Goal: Information Seeking & Learning: Learn about a topic

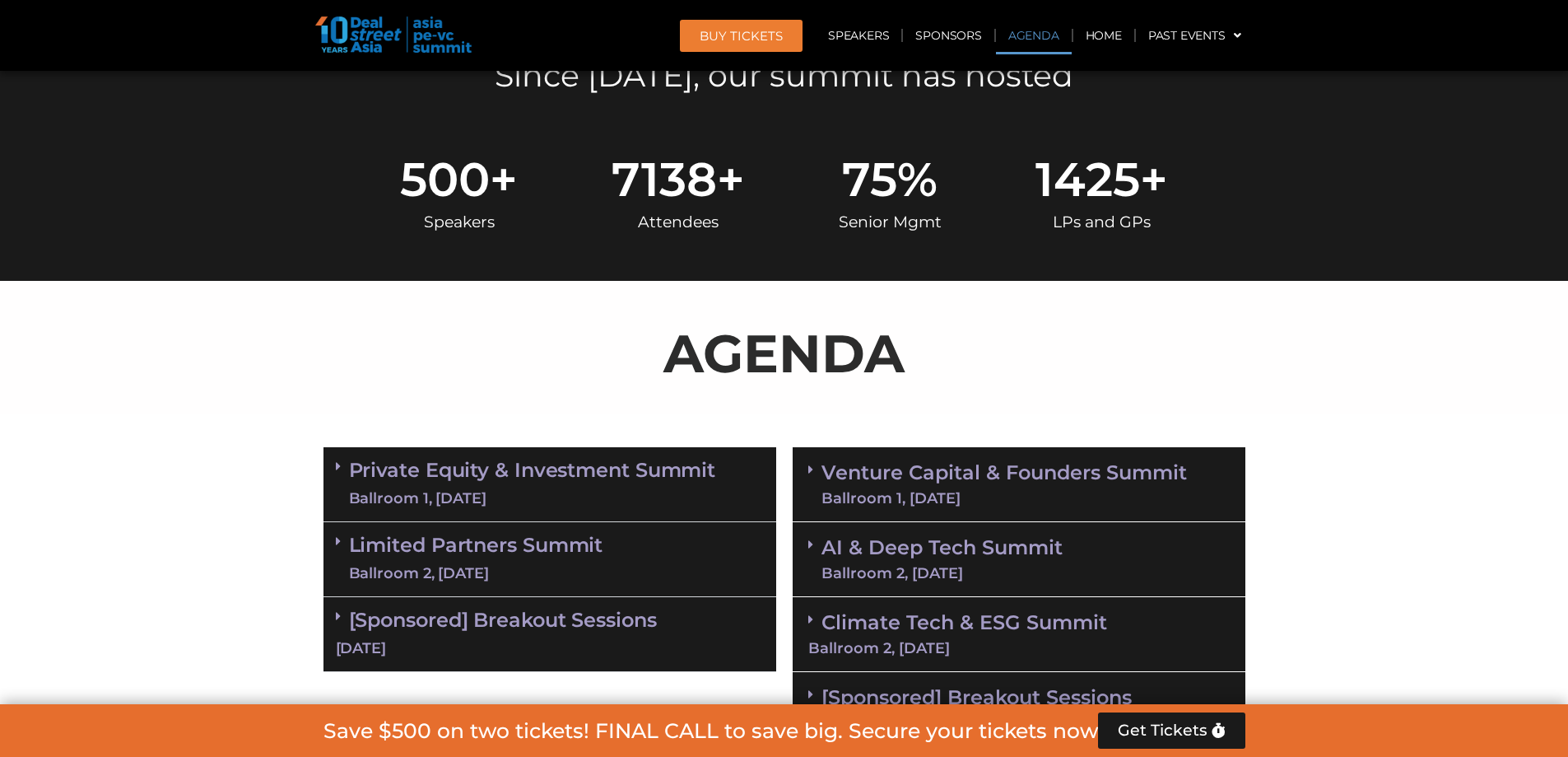
scroll to position [988, 0]
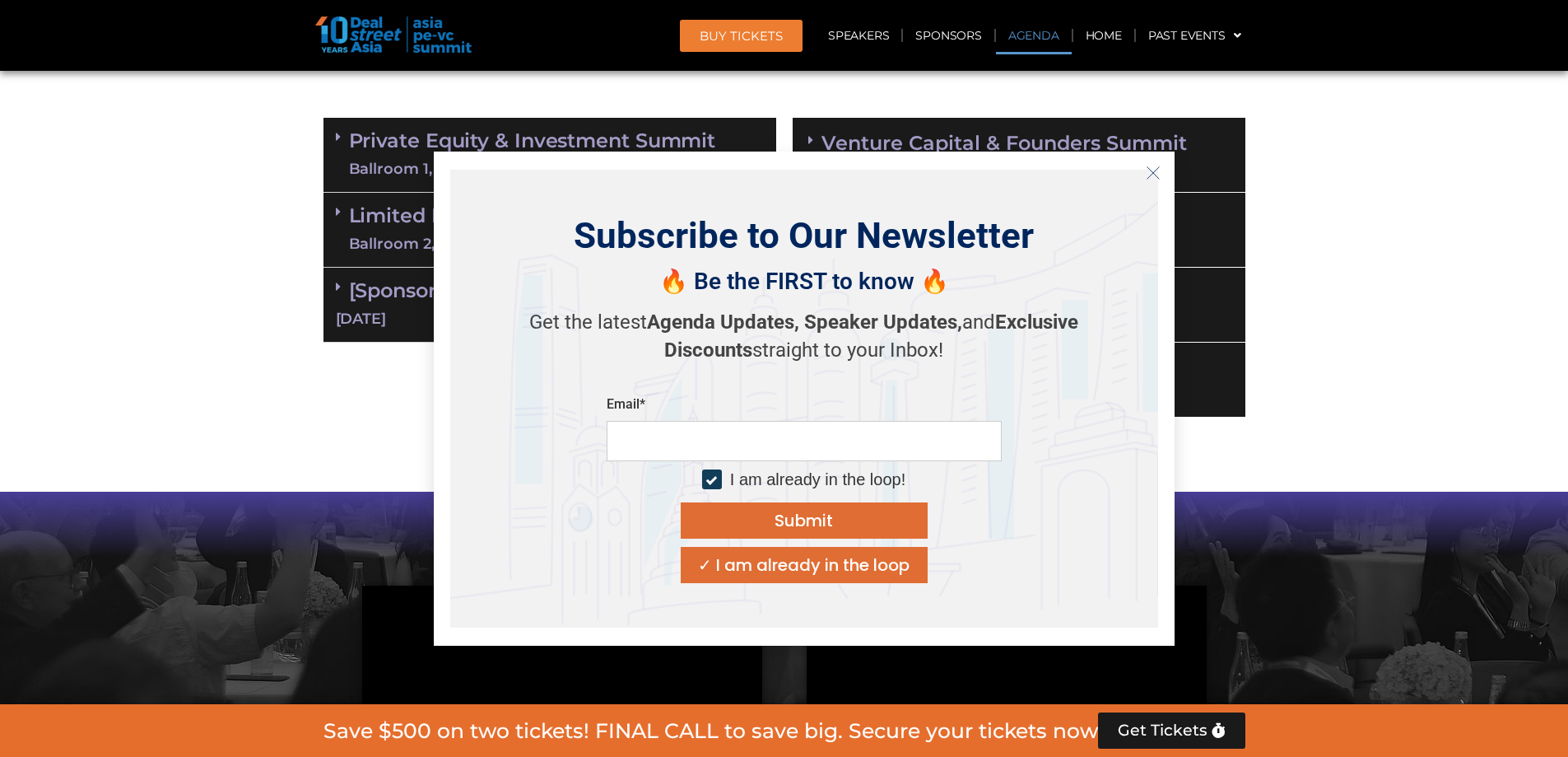
click at [408, 157] on link "Private Equity & Investment Summit Ballroom 1, [DATE]" at bounding box center [533, 155] width 367 height 50
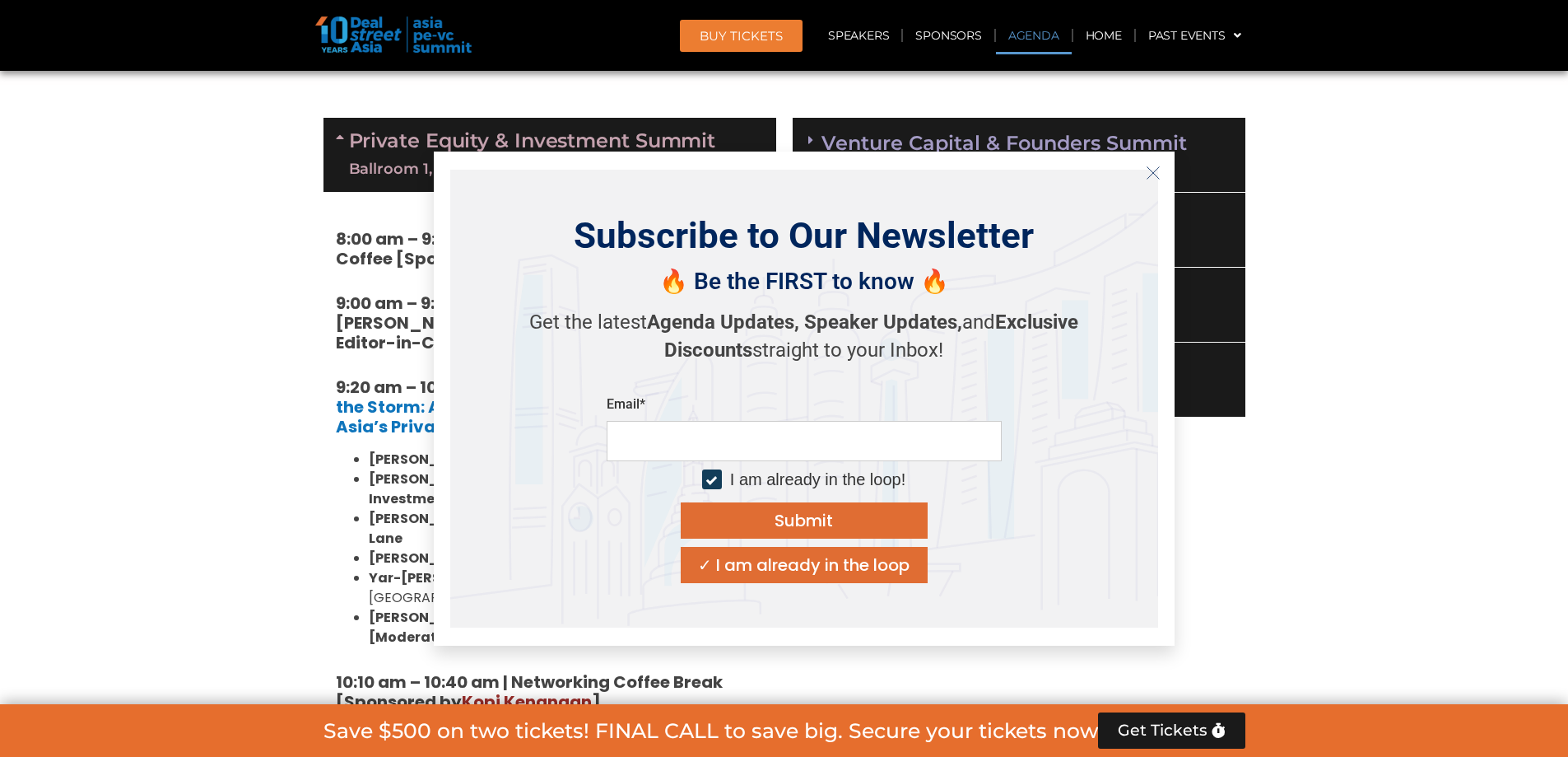
click at [1146, 173] on icon "Close" at bounding box center [1153, 173] width 14 height 14
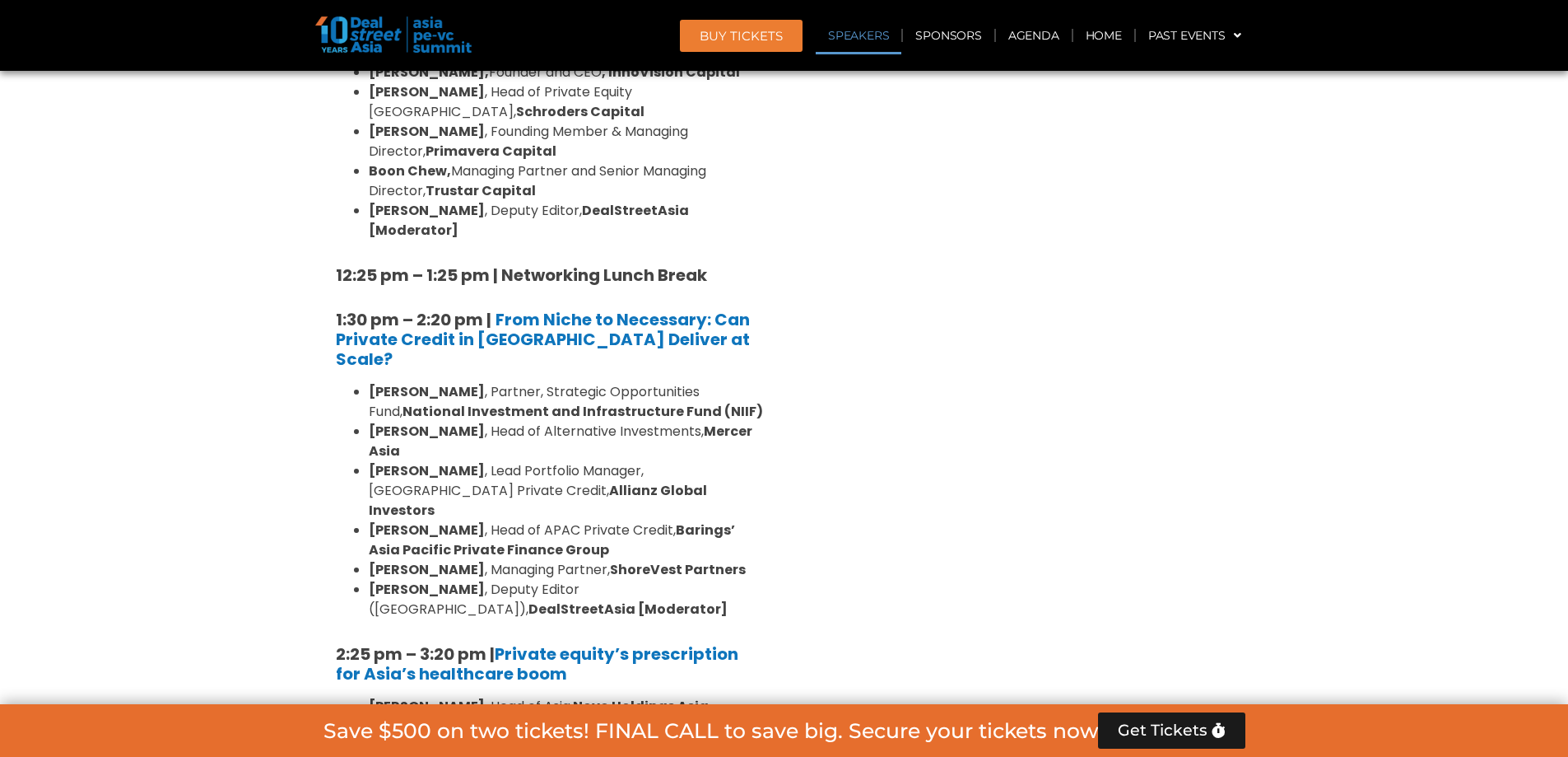
scroll to position [2058, 0]
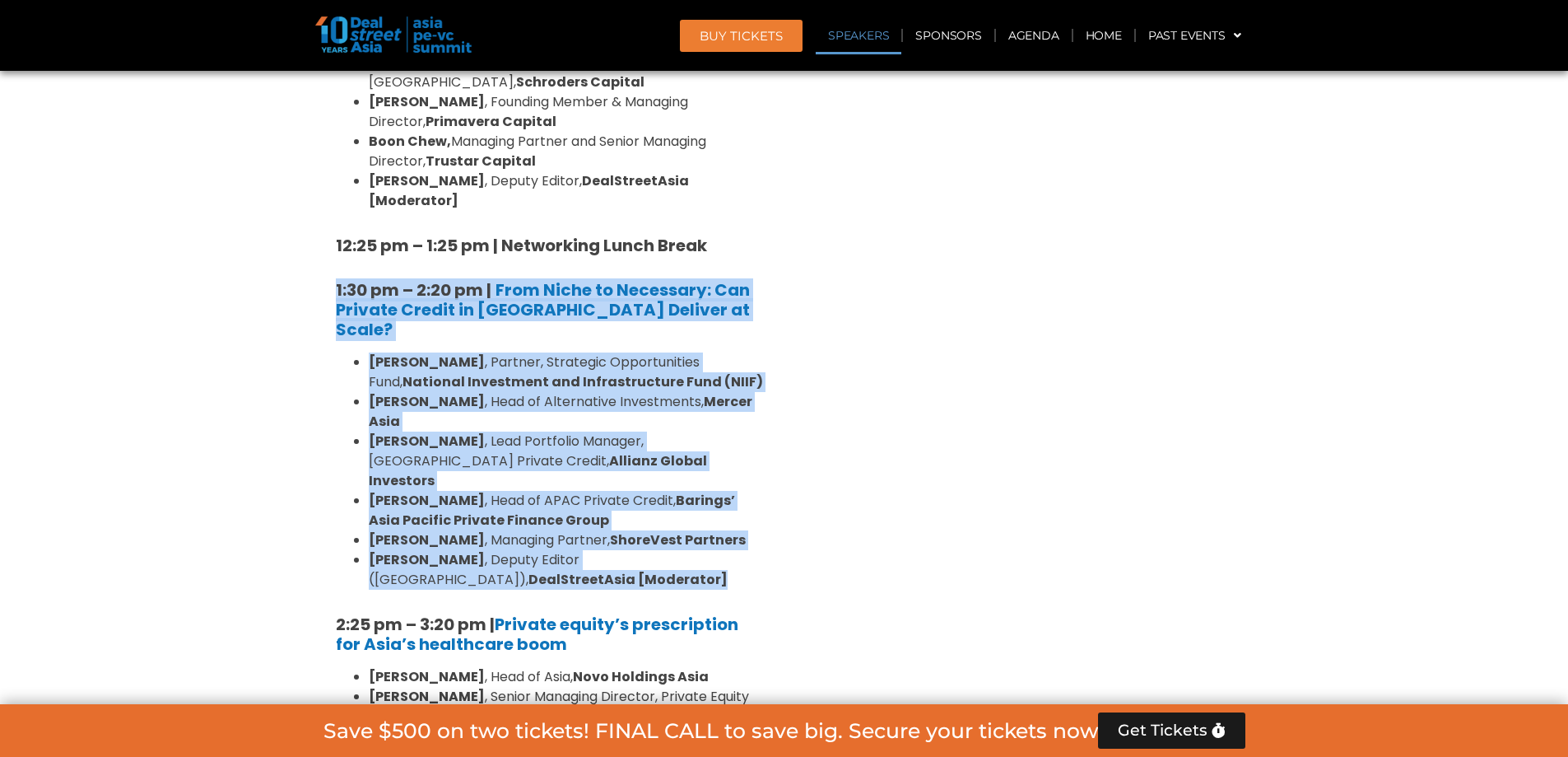
drag, startPoint x: 456, startPoint y: 397, endPoint x: 335, endPoint y: 168, distance: 259.0
click at [335, 168] on div "8:00 am – 9:00 am | Registration & Networking Coffee [Sponsored by [PERSON_NAME…" at bounding box center [550, 402] width 453 height 2560
copy div "1:30 pm – 2:20 pm | From Niche to Necessary: Can Private Credit in [GEOGRAPHIC_…"
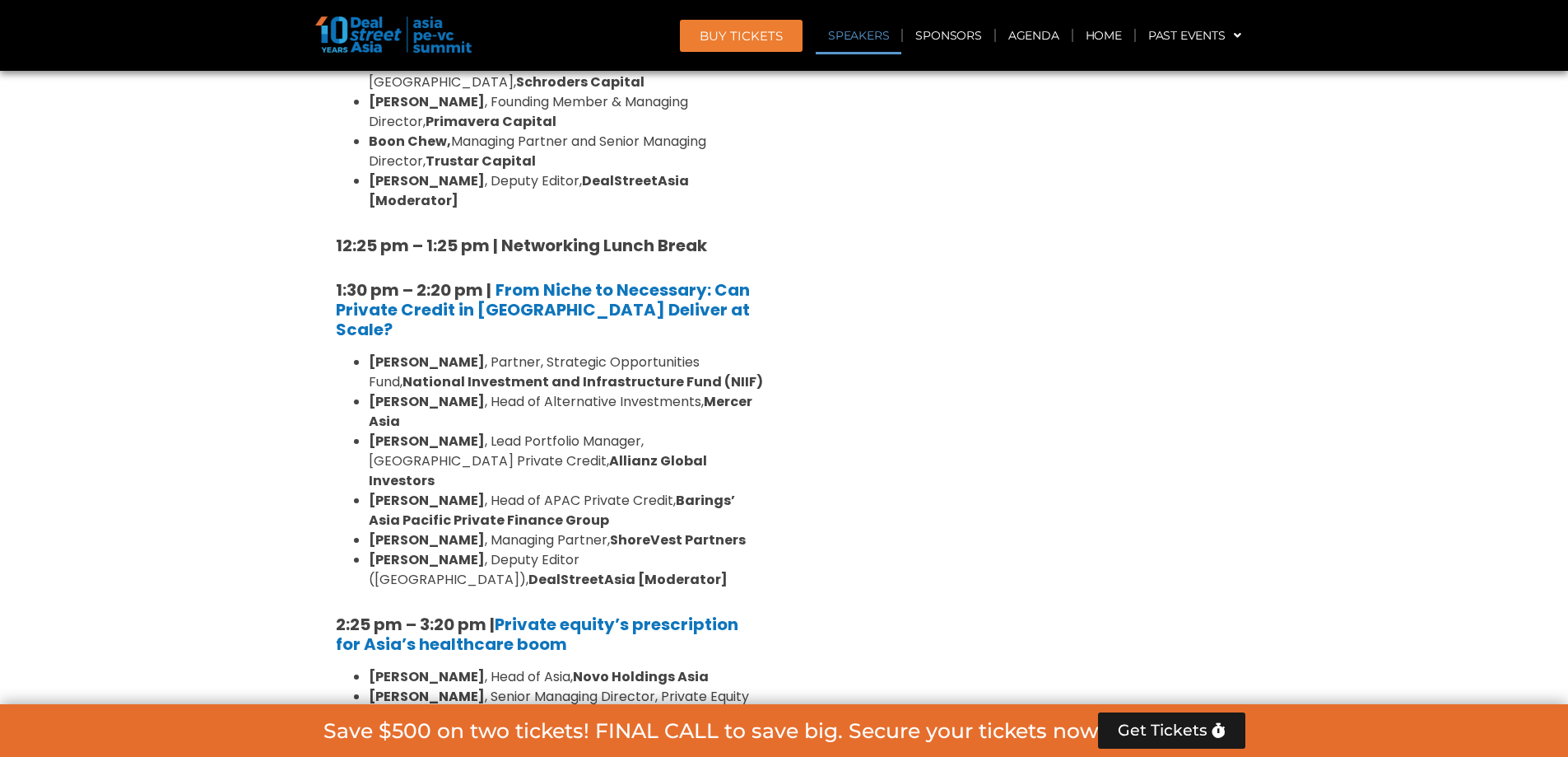
click at [795, 403] on div "Venture Capital & Founders​ Summit Ballroom 1, [DATE] 8:00 am – 9:00 am | Regis…" at bounding box center [1018, 440] width 469 height 2800
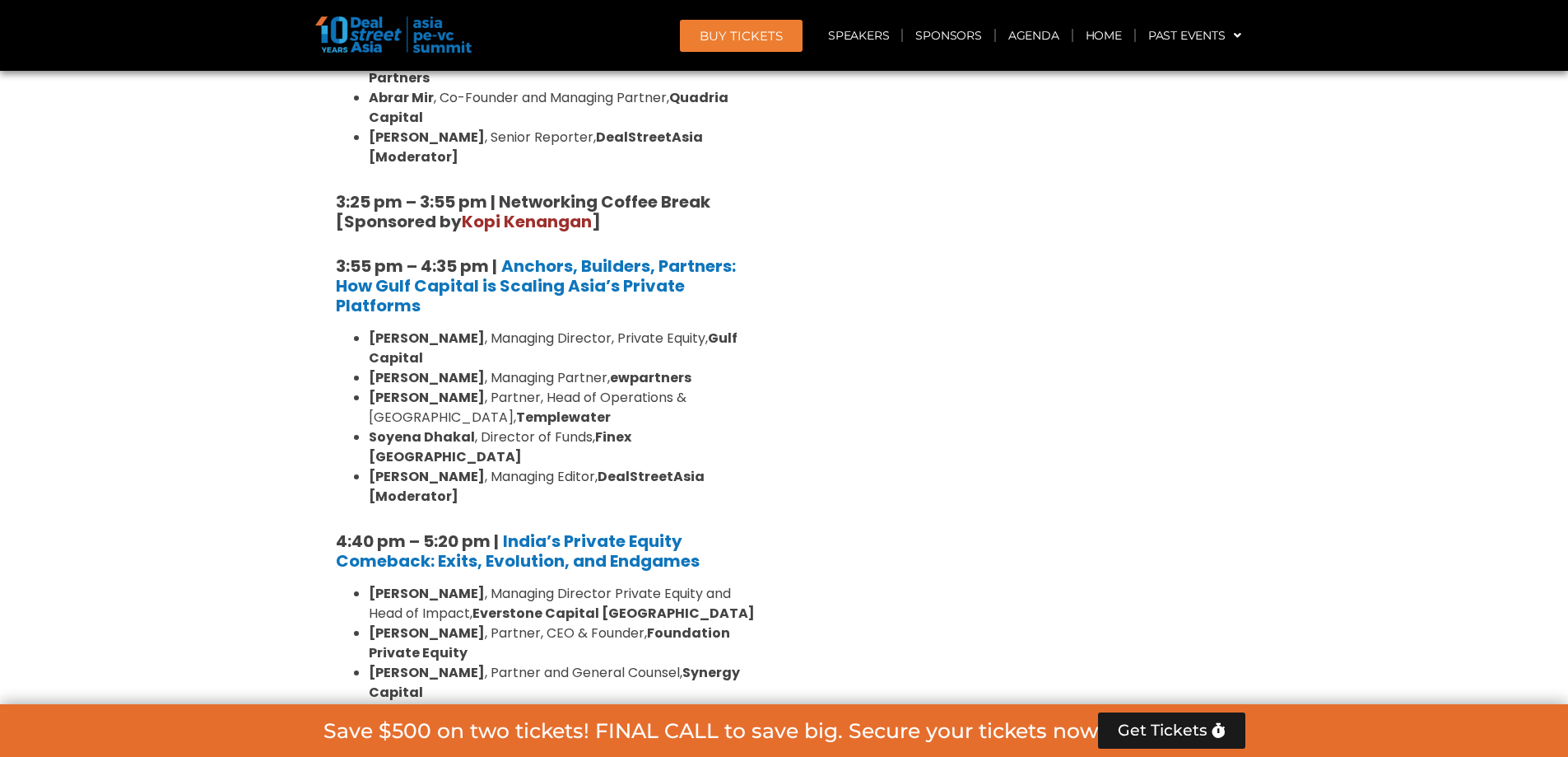
scroll to position [2799, 0]
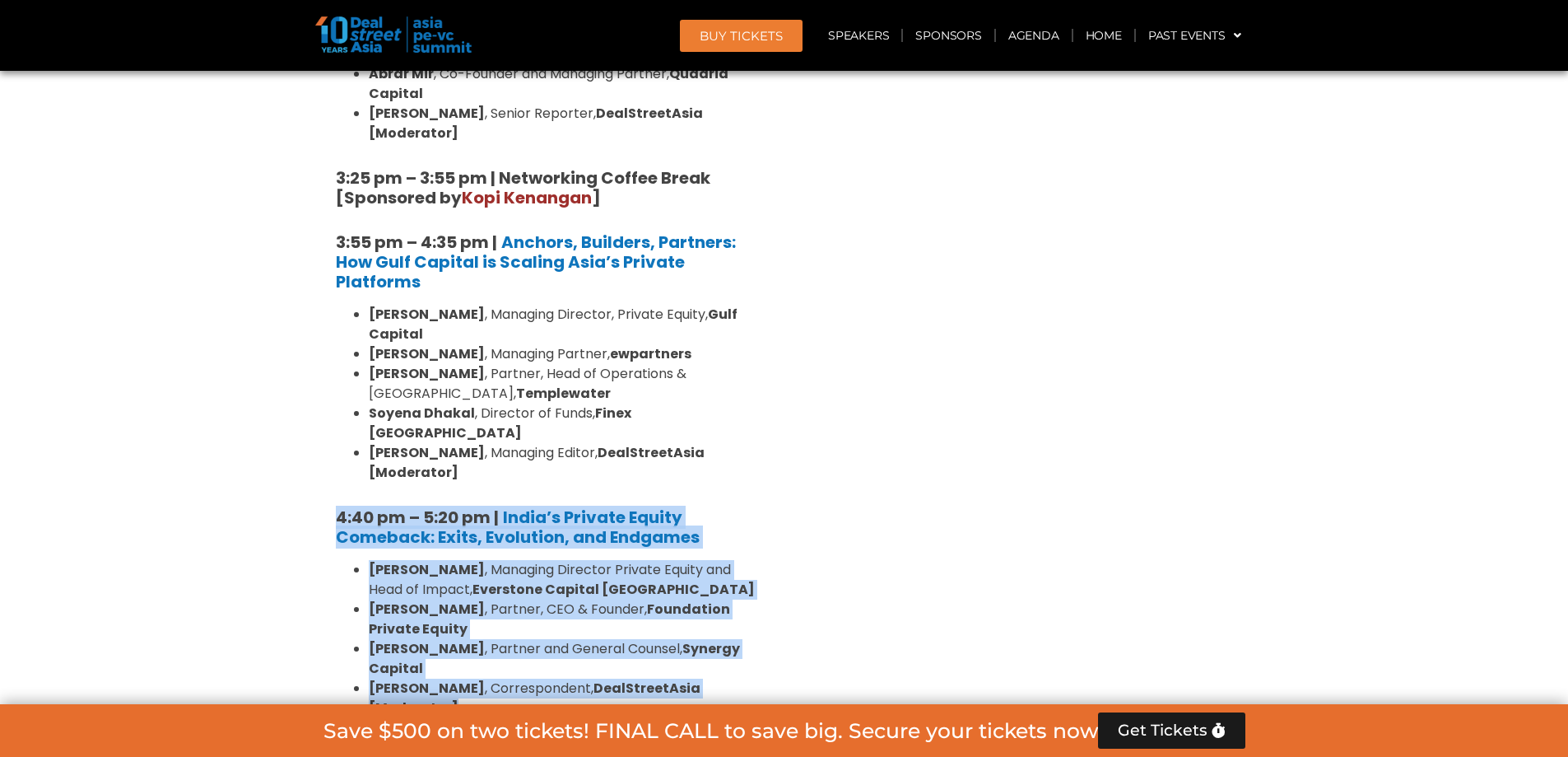
drag, startPoint x: 483, startPoint y: 451, endPoint x: 327, endPoint y: 262, distance: 245.1
copy div "4:40 pm – 5:20 pm | India’s Private Equity Comeback: Exits, Evolution, and Endg…"
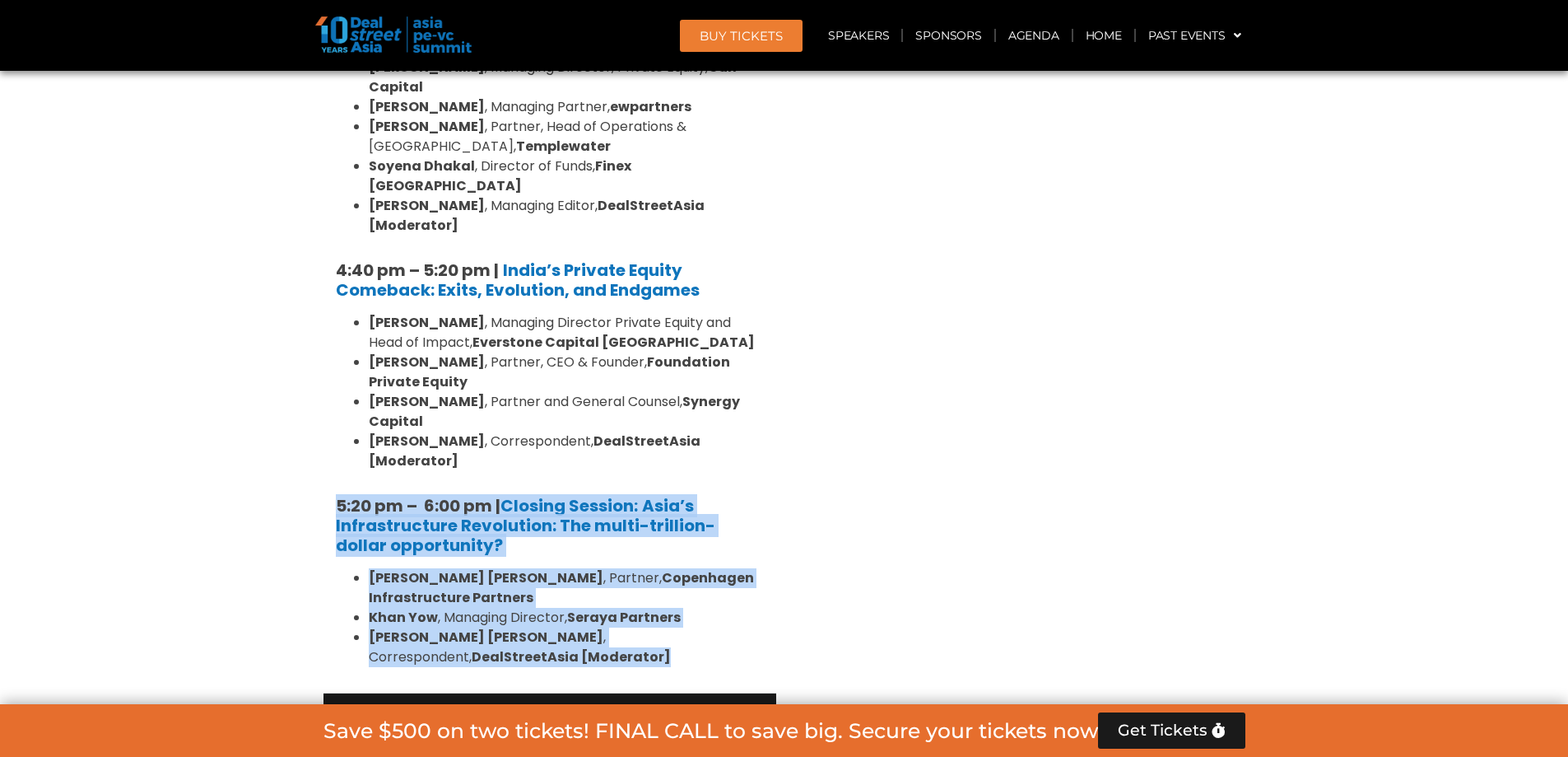
drag, startPoint x: 329, startPoint y: 245, endPoint x: 472, endPoint y: 398, distance: 209.4
copy div "5:20 pm – 6:00 pm | Closing Session: Asia’s Infrastructure Revolution: The mult…"
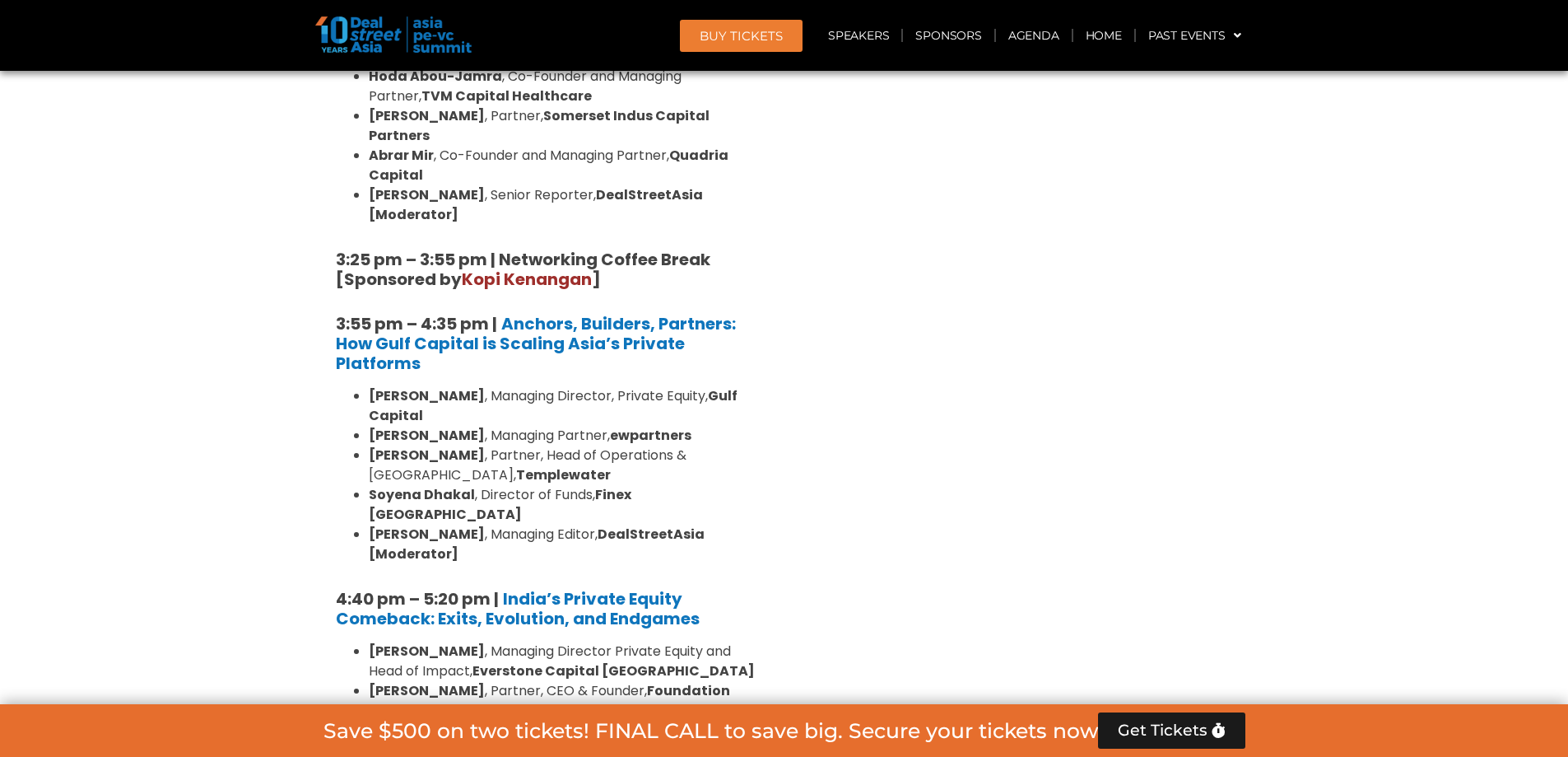
scroll to position [2717, 0]
